Goal: Information Seeking & Learning: Learn about a topic

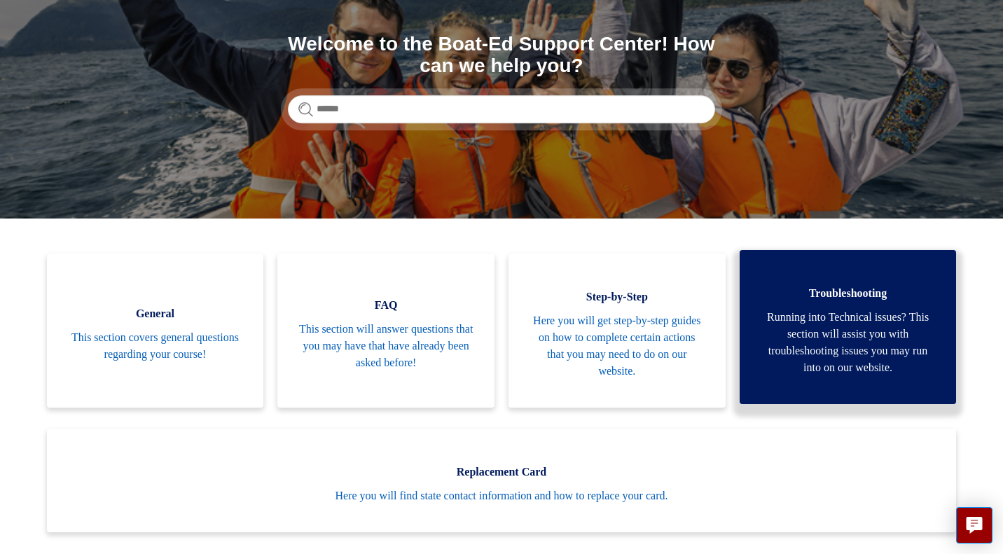
scroll to position [161, 0]
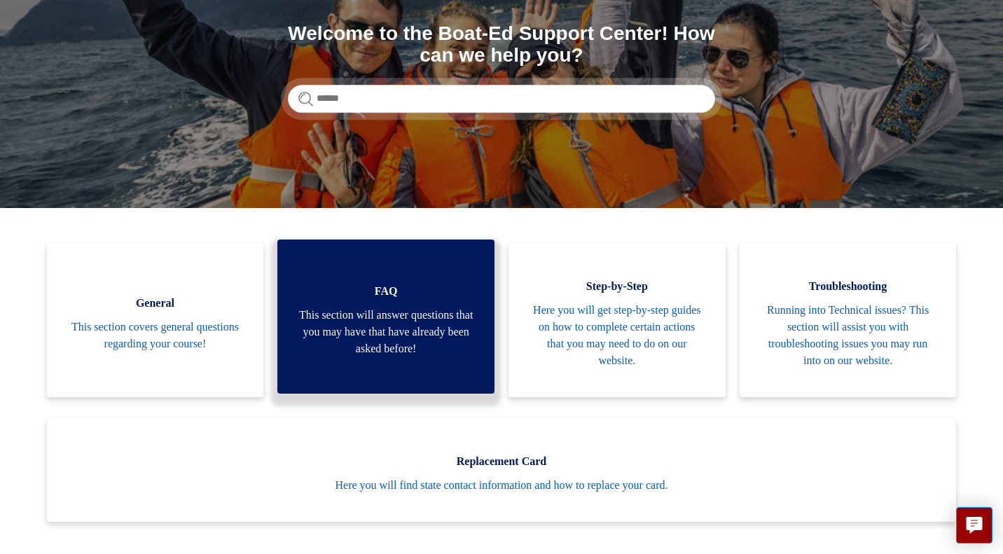
click at [408, 324] on span "This section will answer questions that you may have that have already been ask…" at bounding box center [385, 332] width 175 height 50
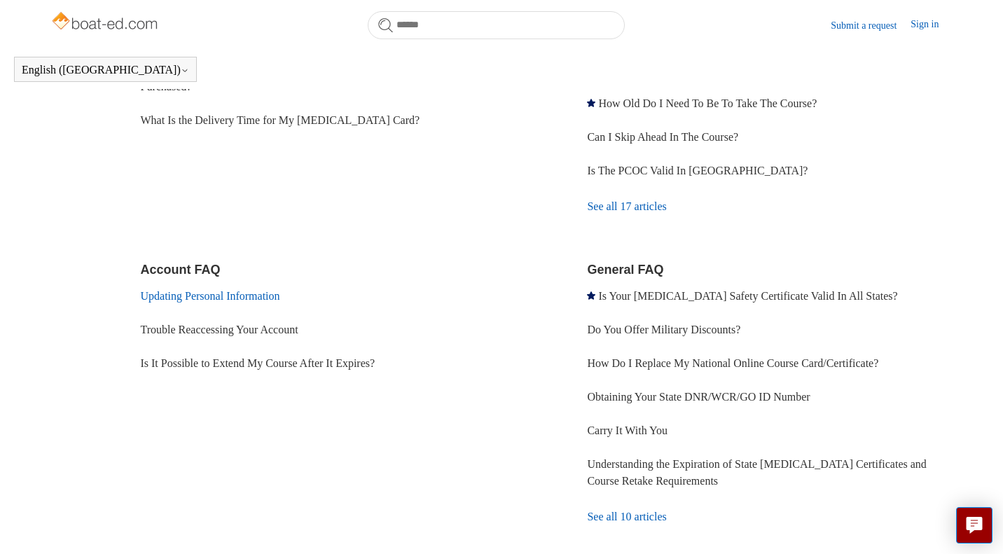
scroll to position [307, 0]
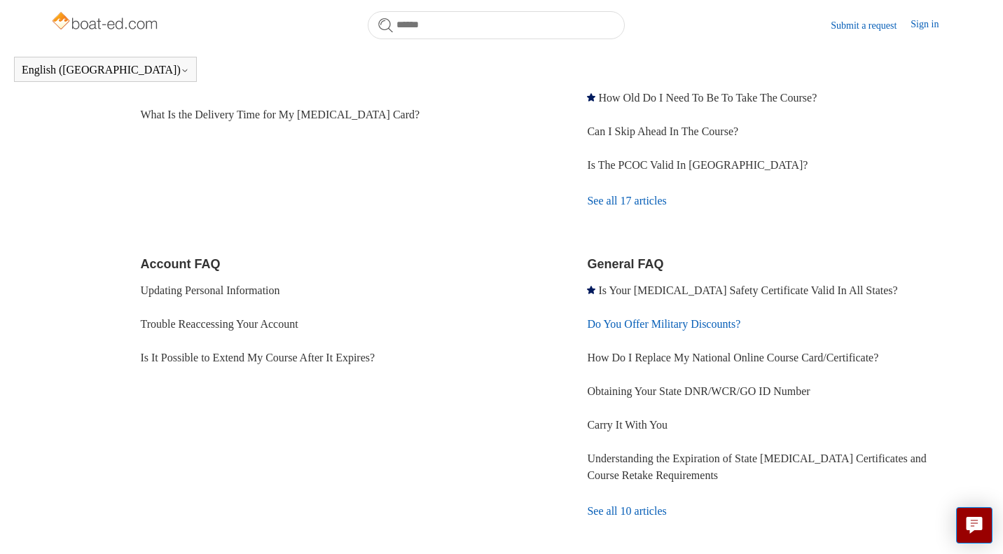
click at [642, 326] on link "Do You Offer Military Discounts?" at bounding box center [663, 324] width 153 height 12
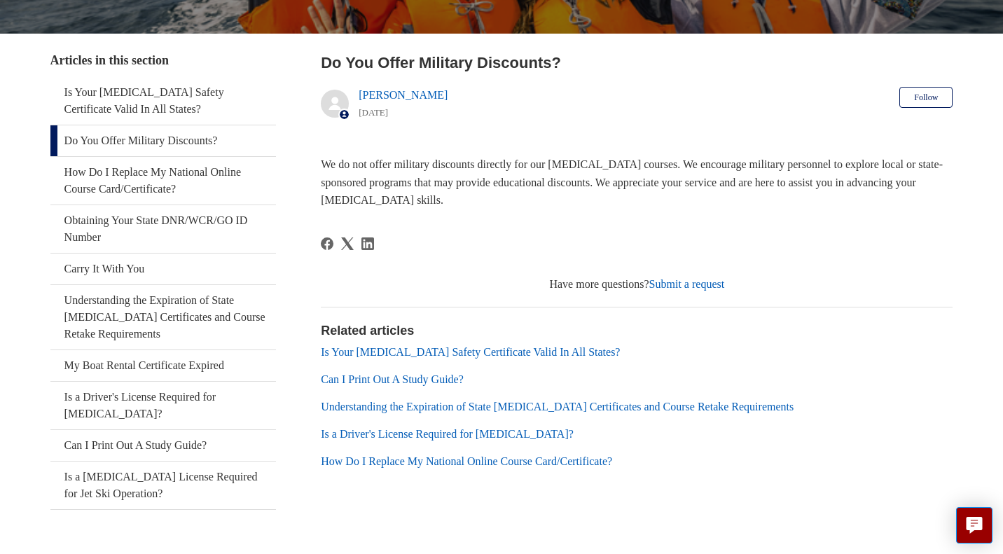
scroll to position [279, 0]
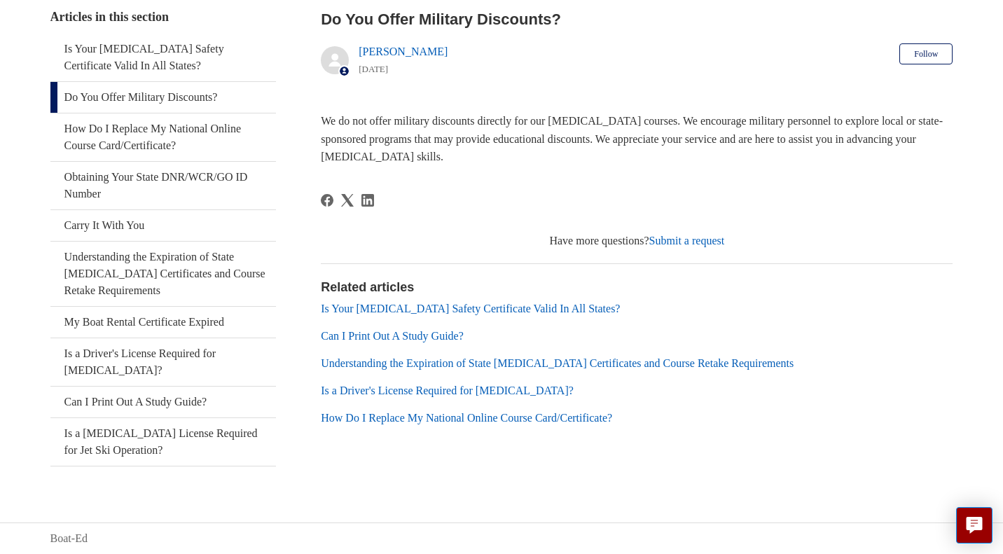
click at [625, 363] on link "Understanding the Expiration of State [MEDICAL_DATA] Certificates and Course Re…" at bounding box center [557, 363] width 473 height 12
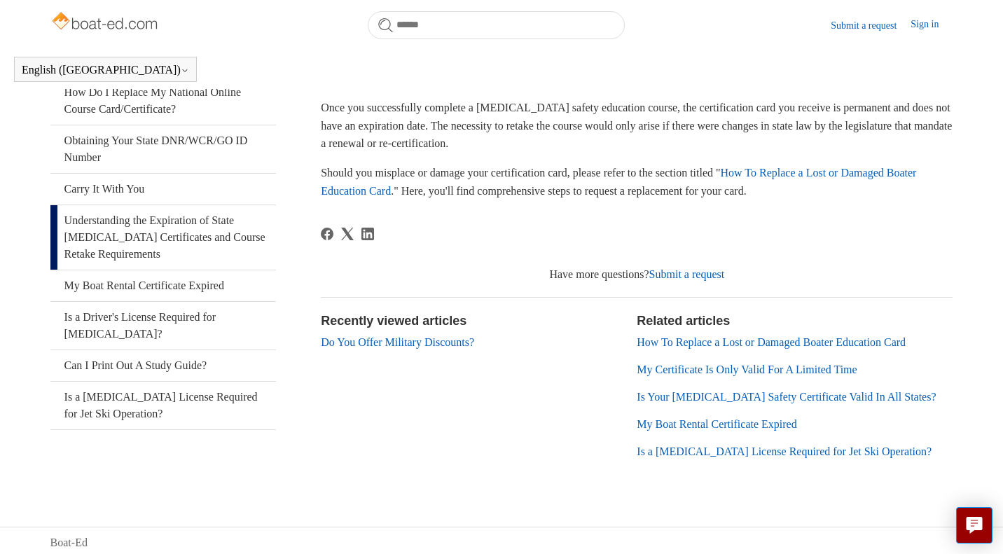
scroll to position [280, 0]
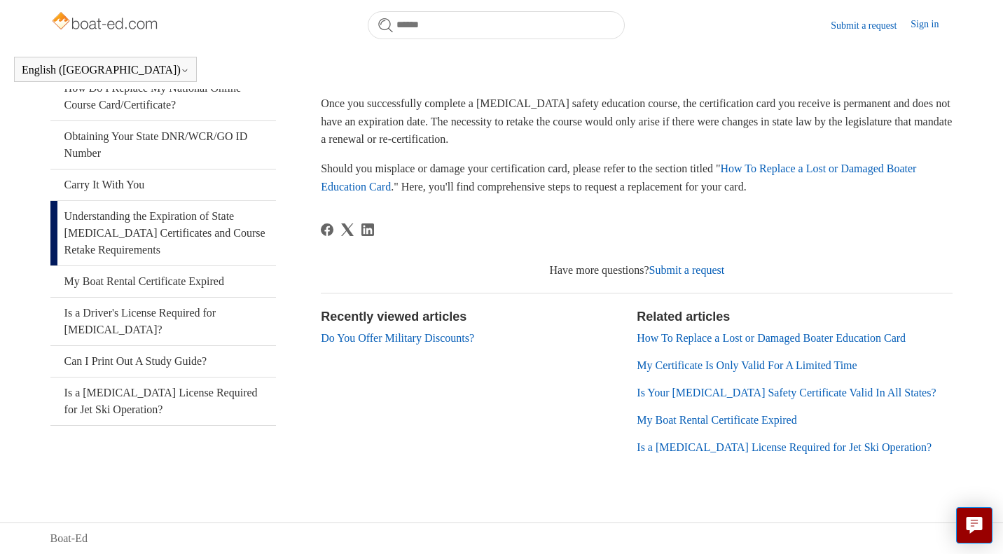
click at [737, 361] on link "My Certificate Is Only Valid For A Limited Time" at bounding box center [747, 365] width 220 height 12
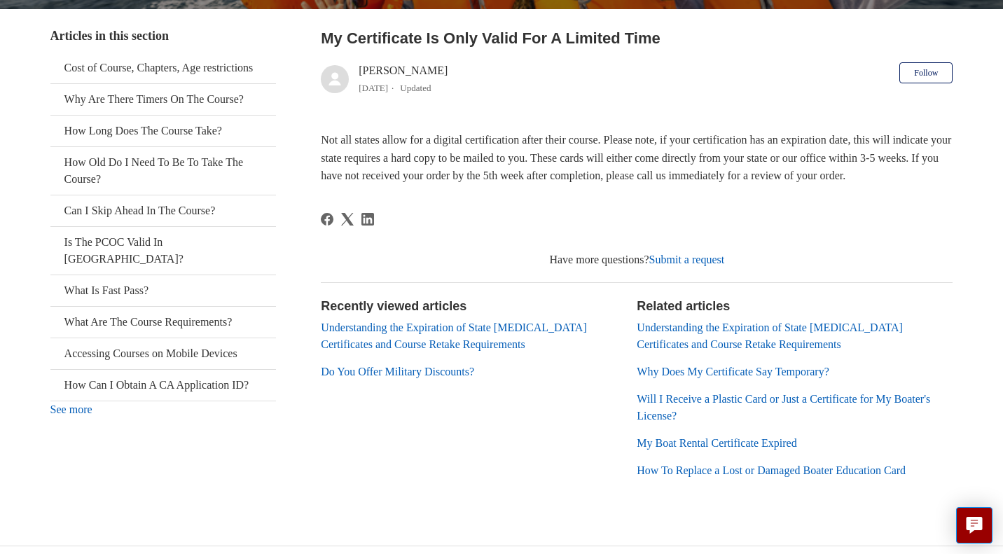
scroll to position [261, 0]
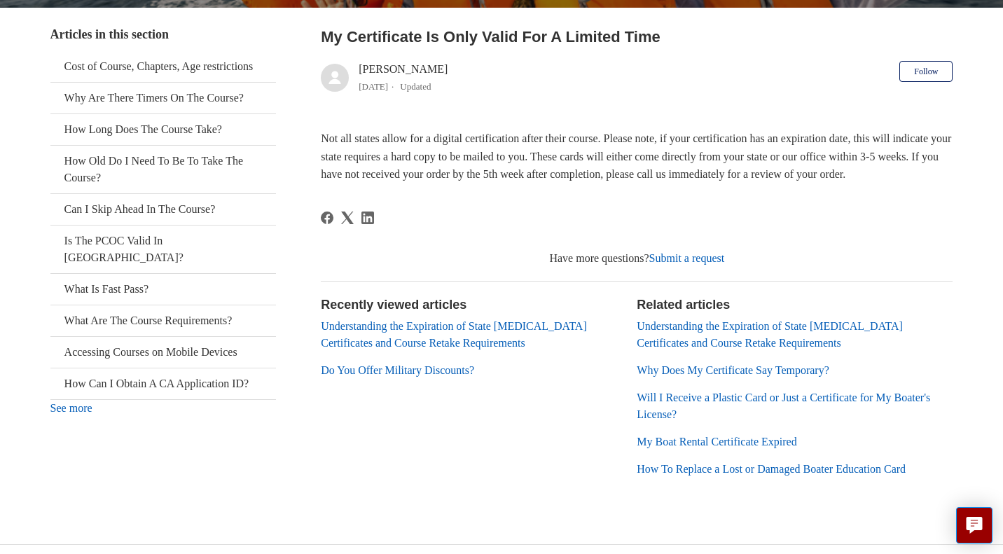
click at [78, 413] on link "See more" at bounding box center [71, 408] width 42 height 12
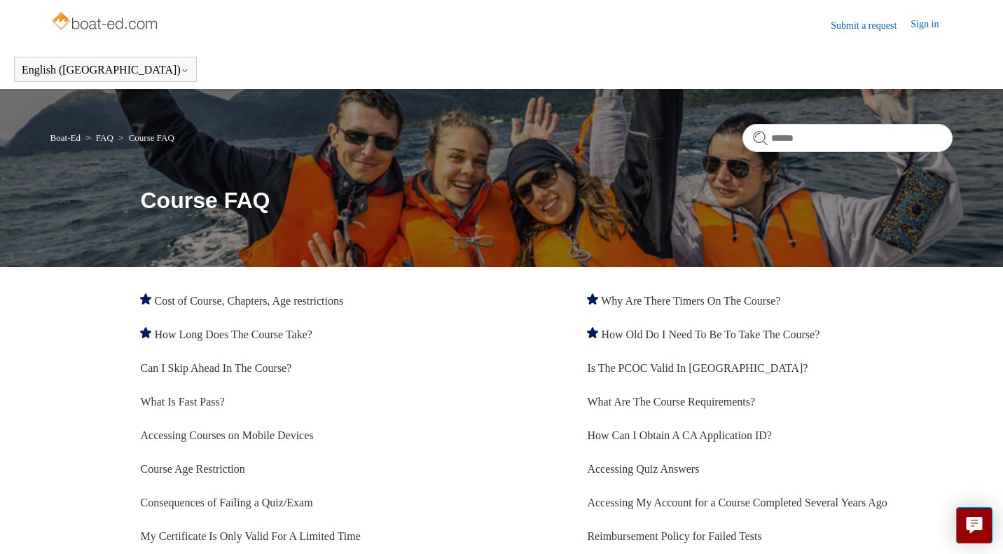
click at [919, 23] on link "Sign in" at bounding box center [931, 25] width 42 height 17
